Goal: Find contact information: Find contact information

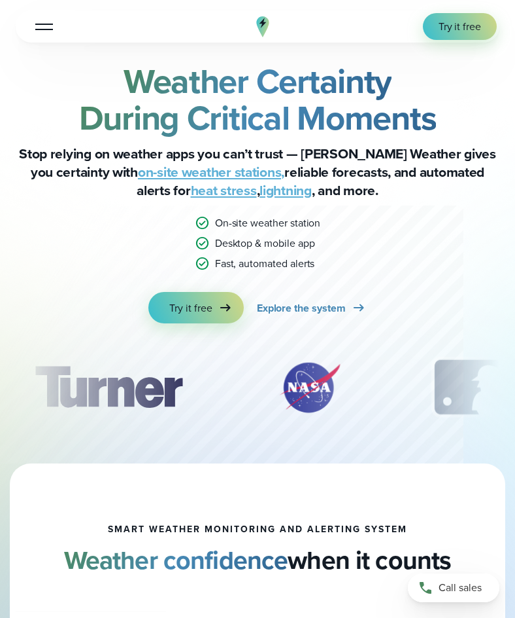
click at [50, 27] on div at bounding box center [44, 26] width 18 height 1
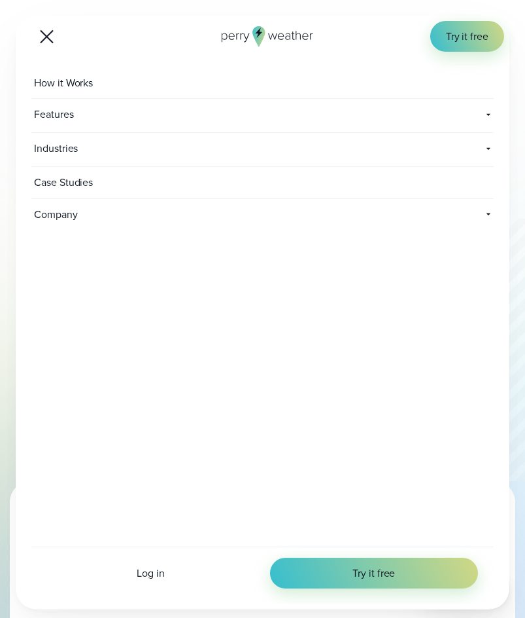
click at [486, 215] on icon at bounding box center [488, 214] width 10 height 10
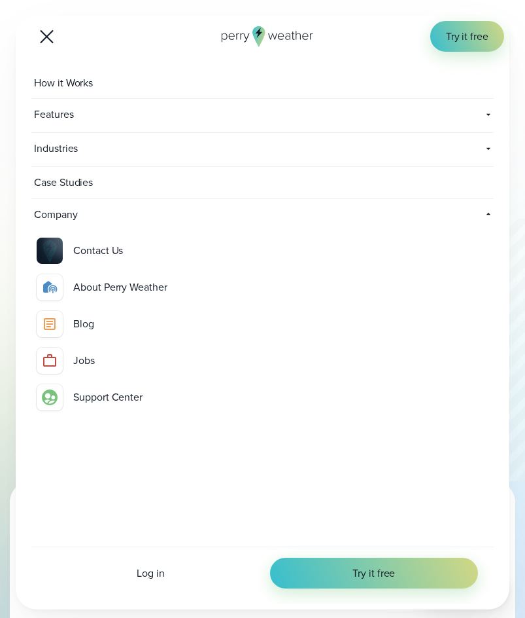
click at [94, 245] on div "Contact Us" at bounding box center [98, 250] width 50 height 15
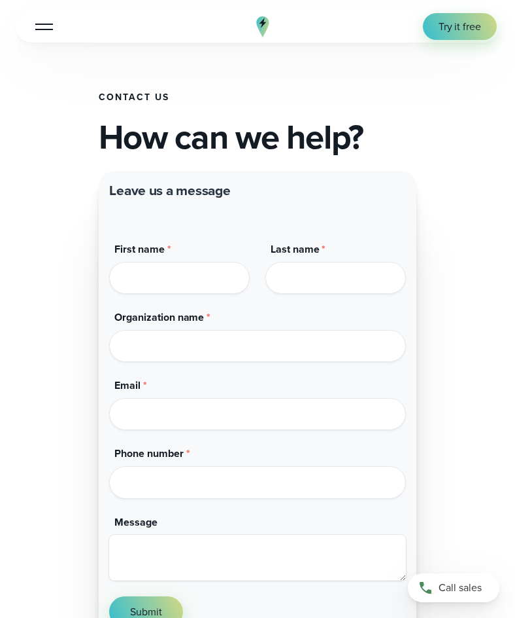
drag, startPoint x: 92, startPoint y: 345, endPoint x: 14, endPoint y: 349, distance: 77.9
click at [10, 348] on div "Contact Us How can we help? Ways to reach us [STREET_ADDRESS] [PHONE_NUMBER] Co…" at bounding box center [257, 498] width 515 height 996
copy link "[PHONE_NUMBER]"
